Goal: Information Seeking & Learning: Learn about a topic

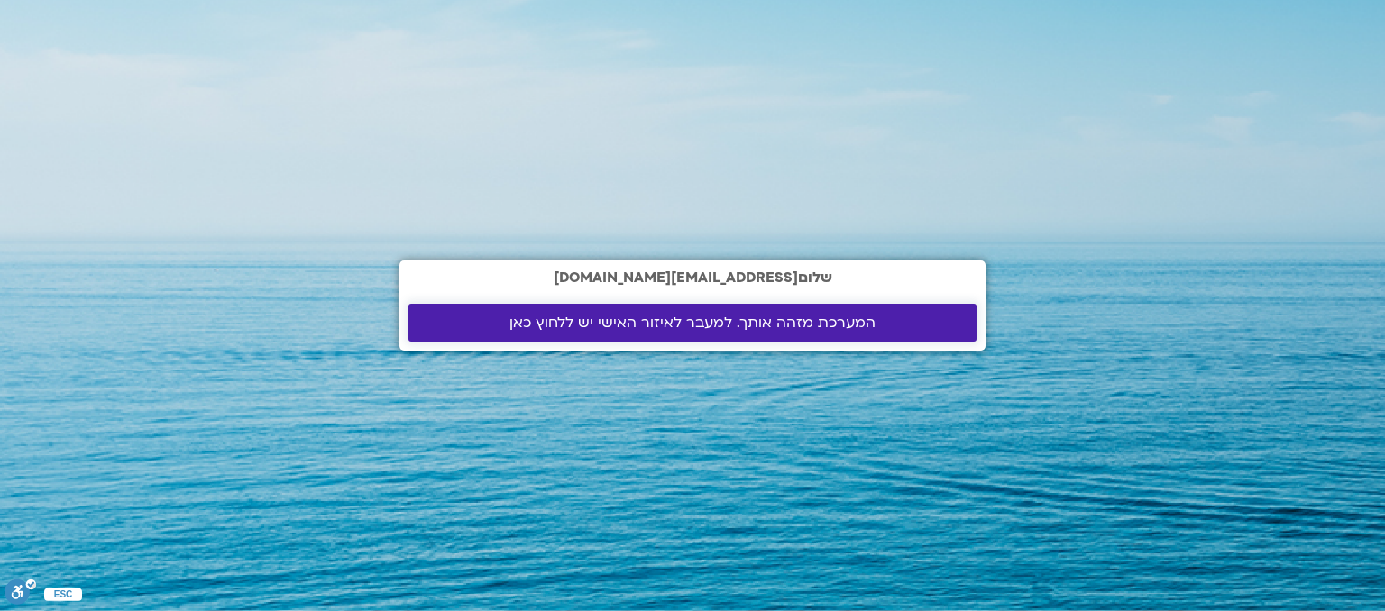
click at [797, 322] on span "המערכת מזהה אותך. למעבר לאיזור האישי יש ללחוץ כאן" at bounding box center [693, 323] width 366 height 16
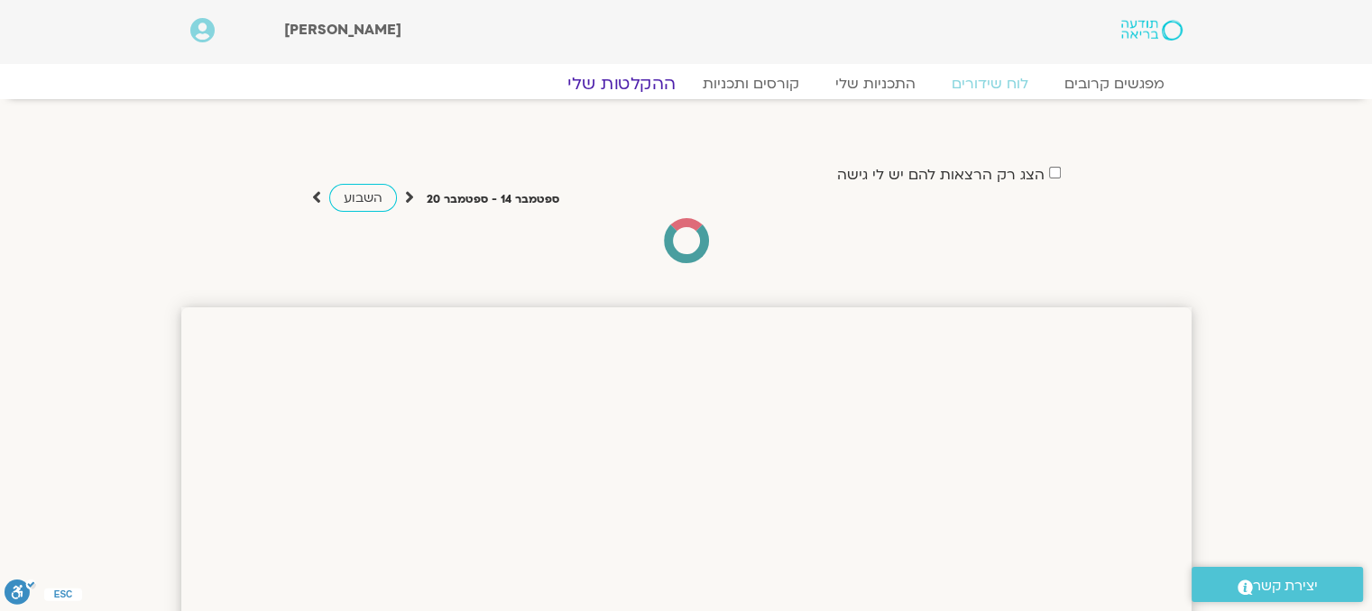
click at [629, 87] on link "ההקלטות שלי" at bounding box center [622, 84] width 152 height 22
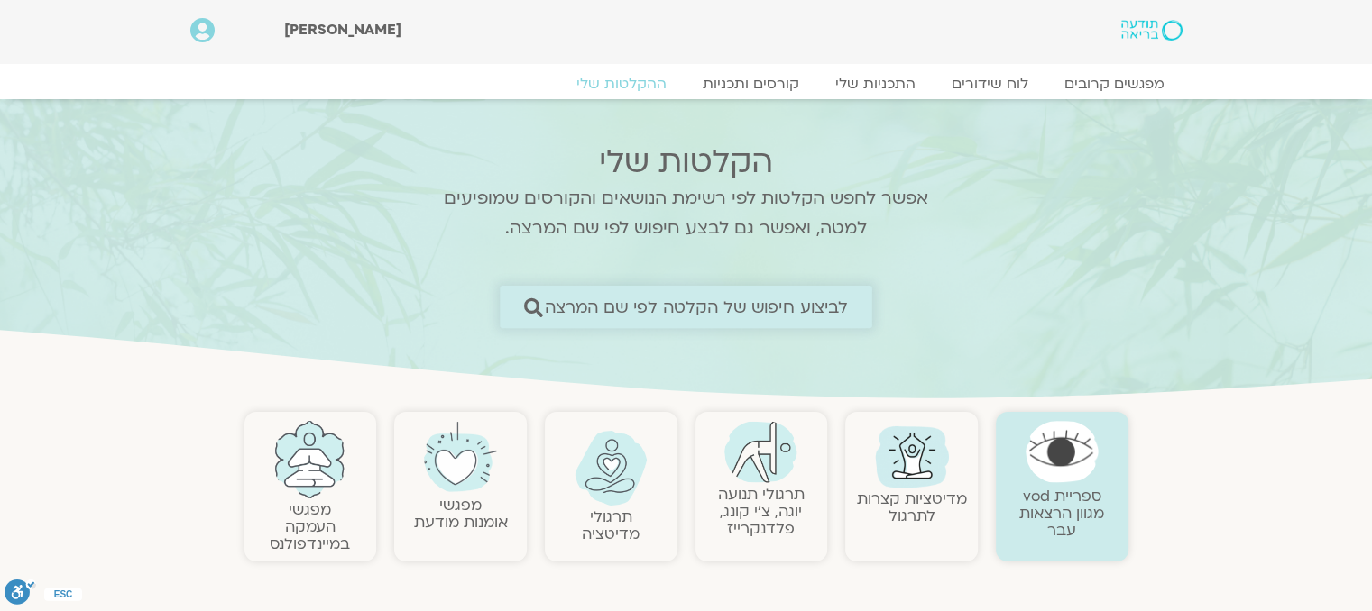
click at [610, 308] on span "לביצוע חיפוש של הקלטה לפי שם המרצה" at bounding box center [697, 307] width 304 height 19
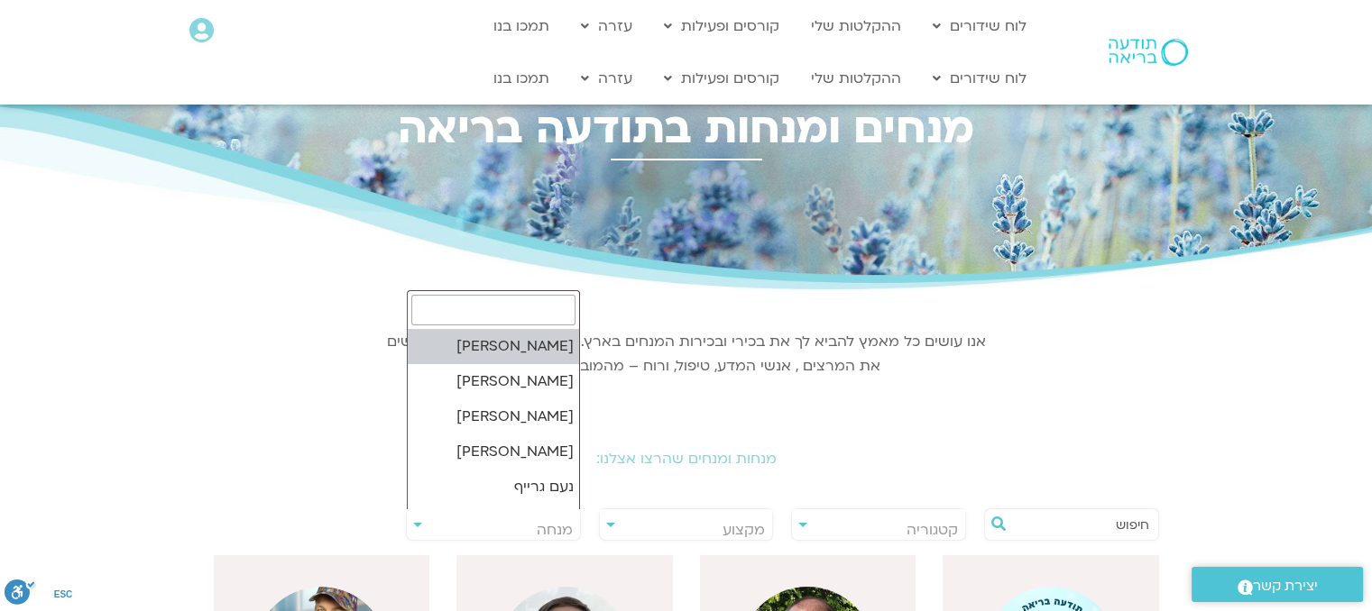
click at [476, 519] on span "מנחה" at bounding box center [493, 530] width 173 height 41
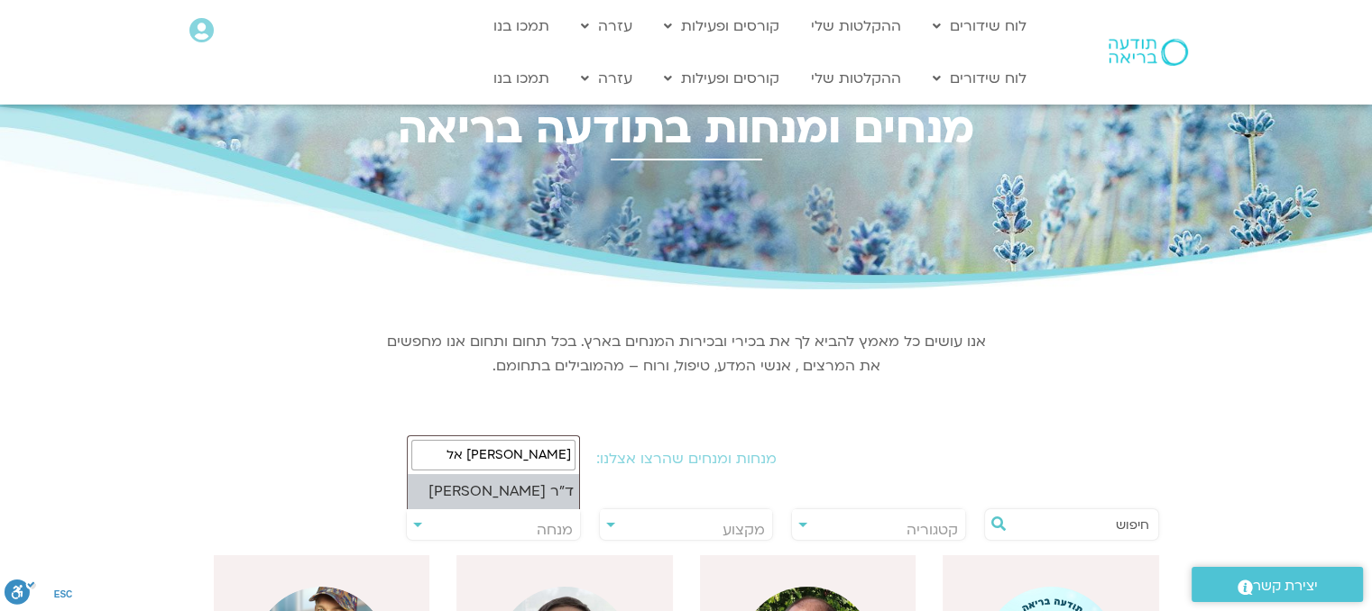
type input "נועה אל"
select select "****"
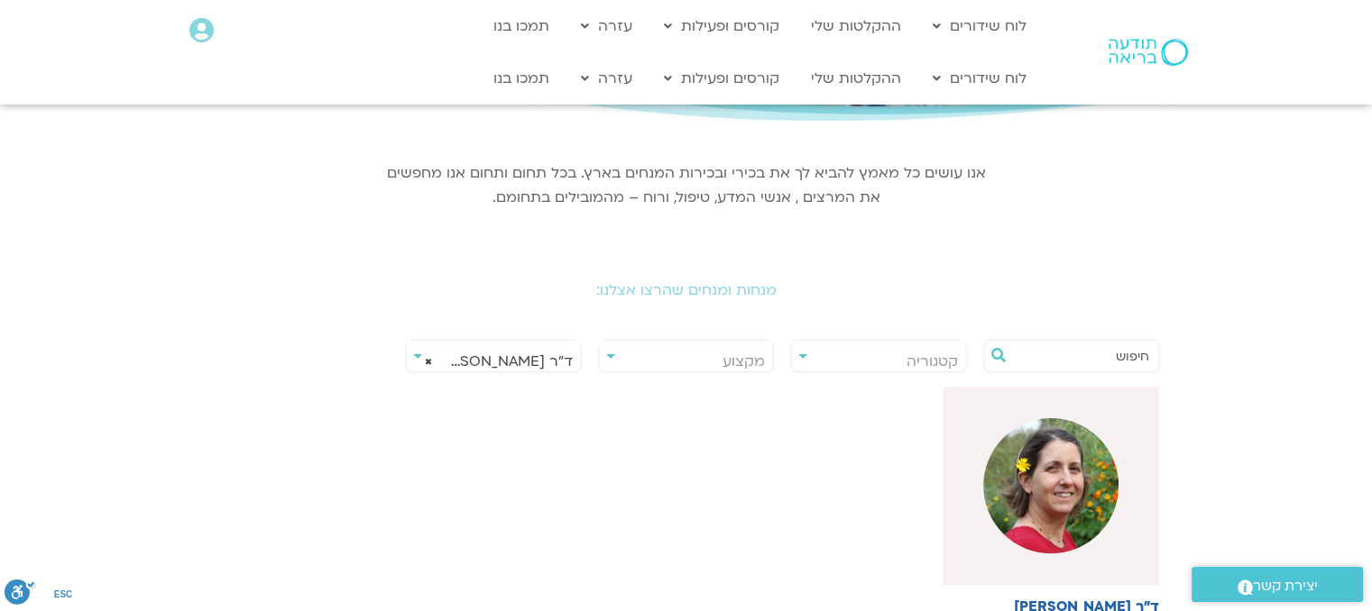
scroll to position [177, 0]
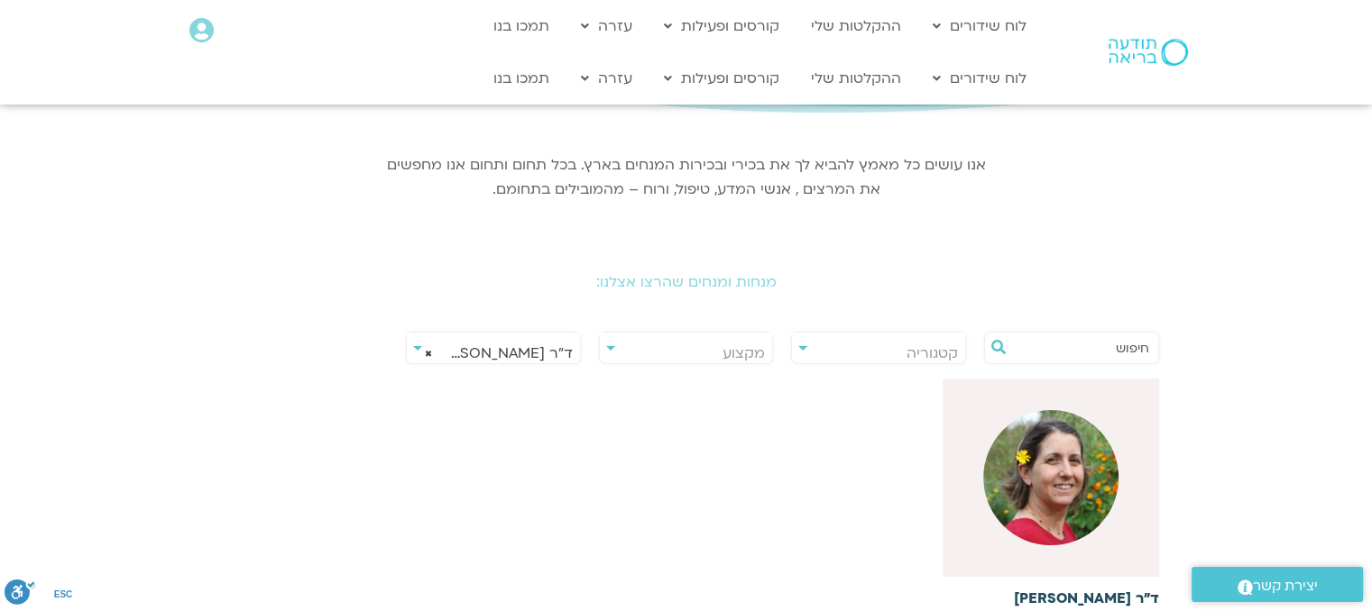
click at [1053, 477] on img at bounding box center [1050, 477] width 135 height 135
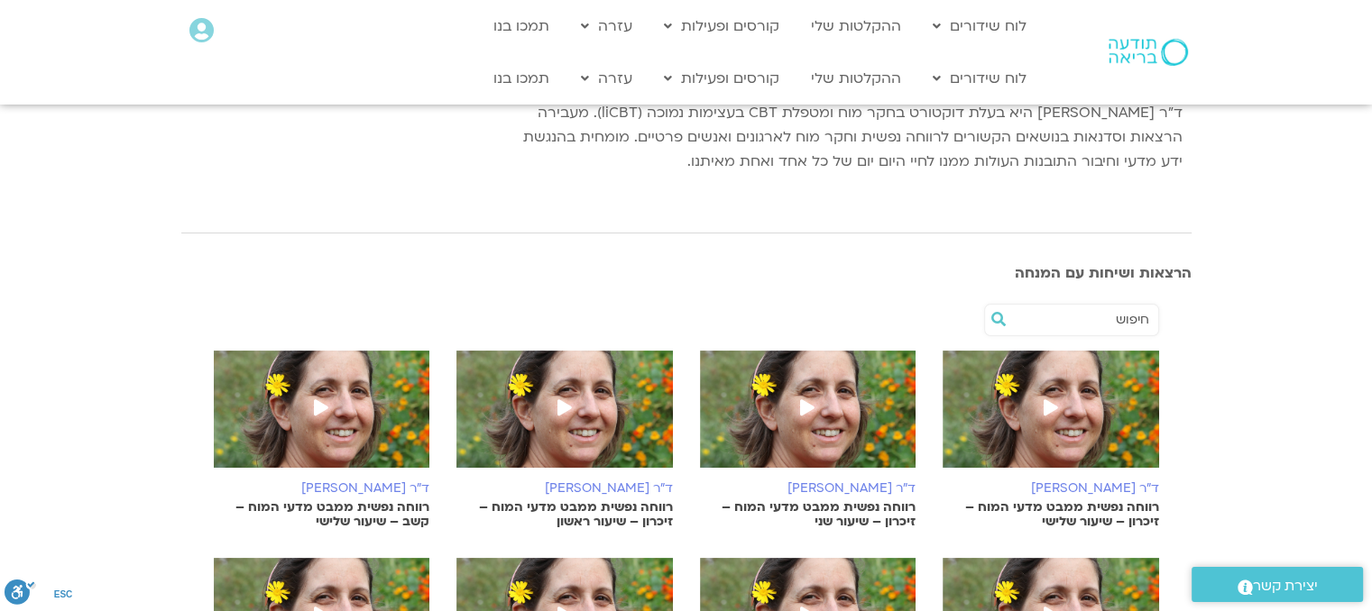
scroll to position [244, 0]
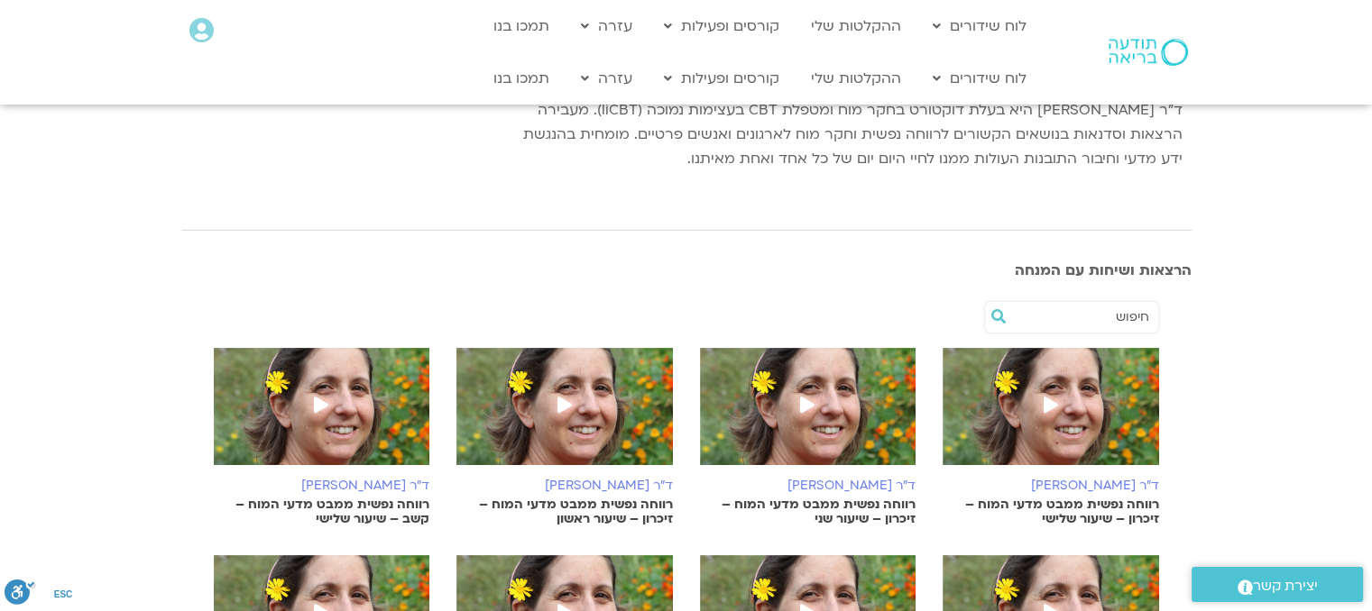
click at [1066, 431] on img at bounding box center [1050, 415] width 216 height 135
